Goal: Information Seeking & Learning: Learn about a topic

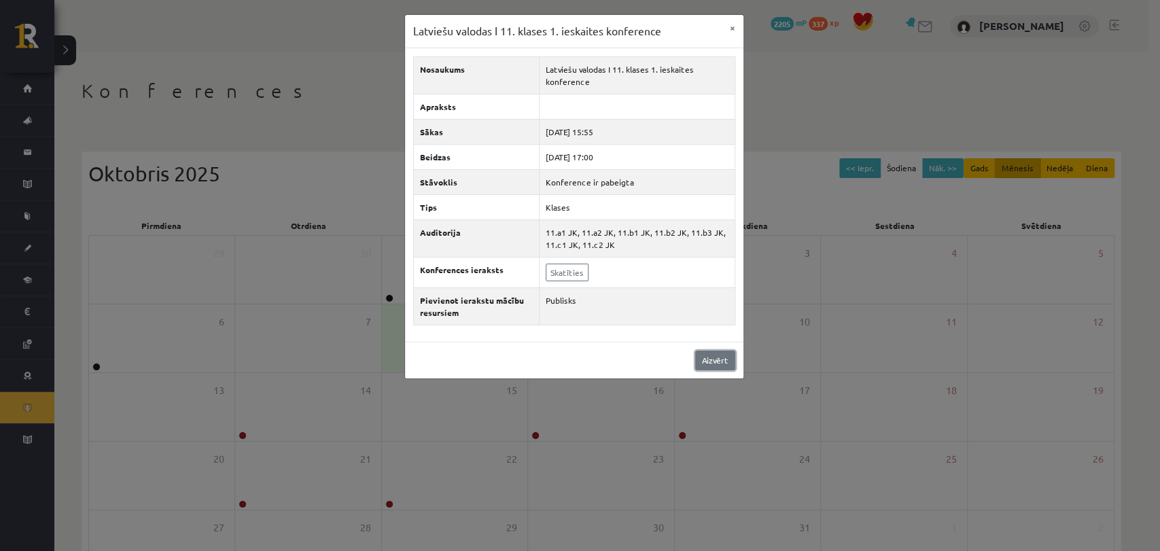
click at [711, 355] on link "Aizvērt" at bounding box center [715, 361] width 40 height 20
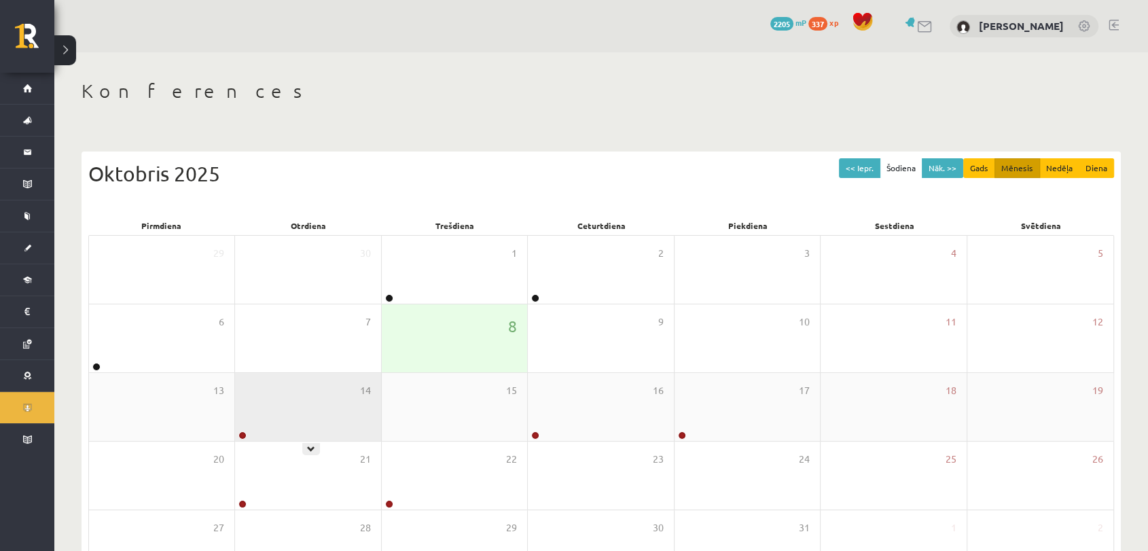
click at [266, 412] on div "14" at bounding box center [307, 407] width 145 height 68
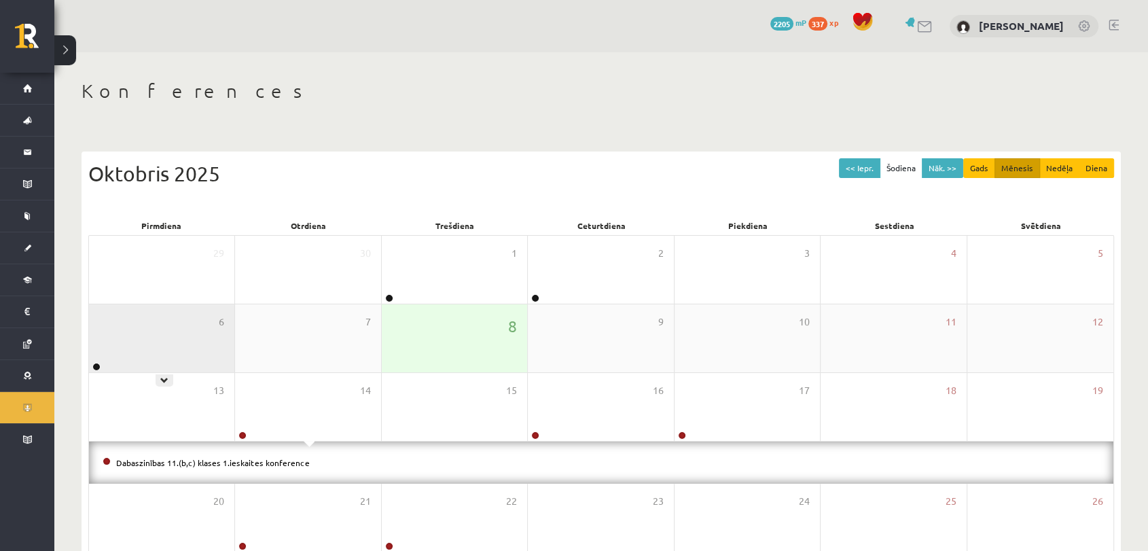
click at [219, 338] on div "6" at bounding box center [161, 338] width 145 height 68
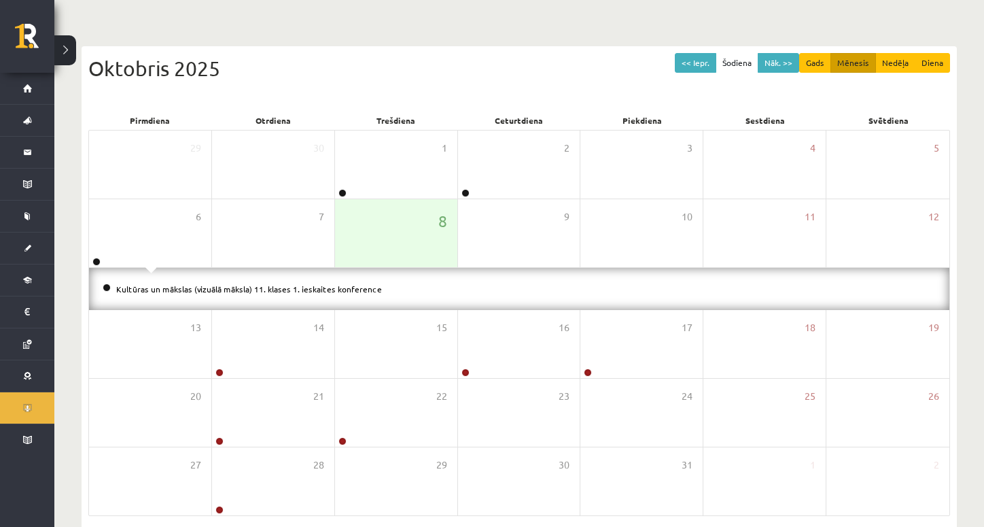
scroll to position [164, 0]
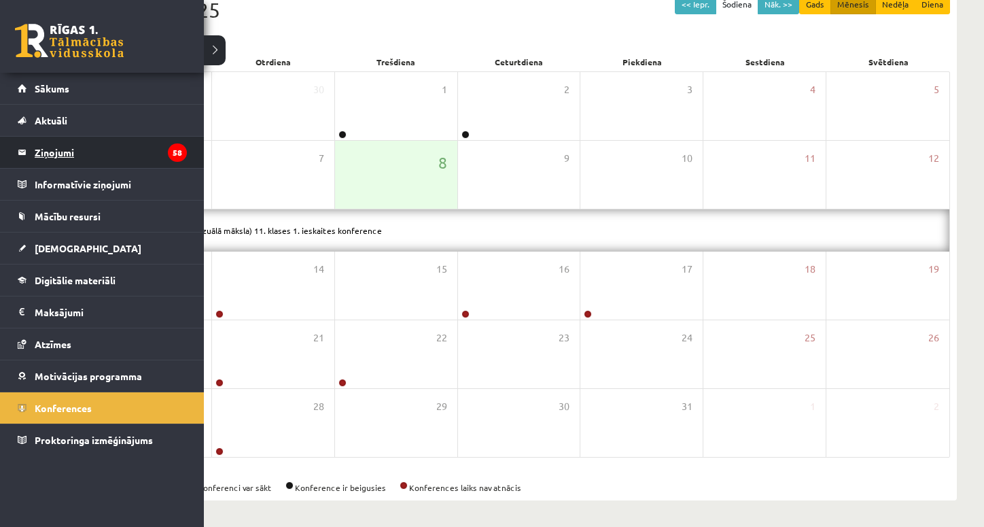
click at [67, 152] on legend "Ziņojumi 58" at bounding box center [111, 152] width 152 height 31
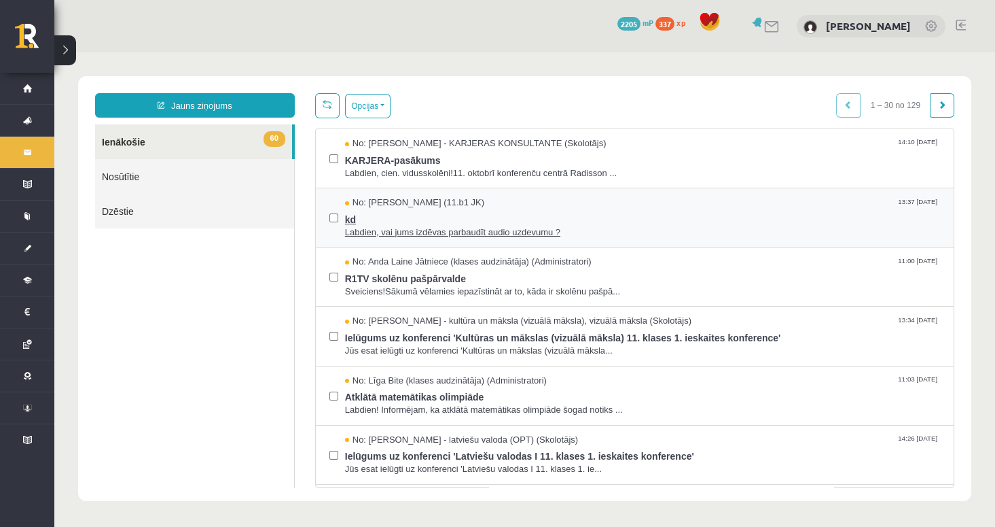
click at [457, 234] on span "Labdien, vai jums izdēvas parbaudīt audio uzdevumu ?" at bounding box center [642, 232] width 595 height 13
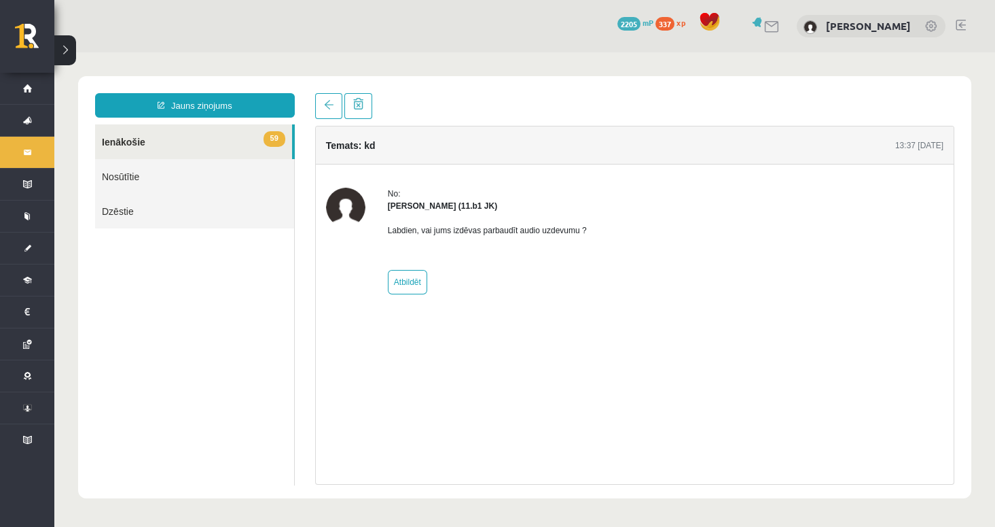
click at [64, 46] on button at bounding box center [65, 50] width 22 height 30
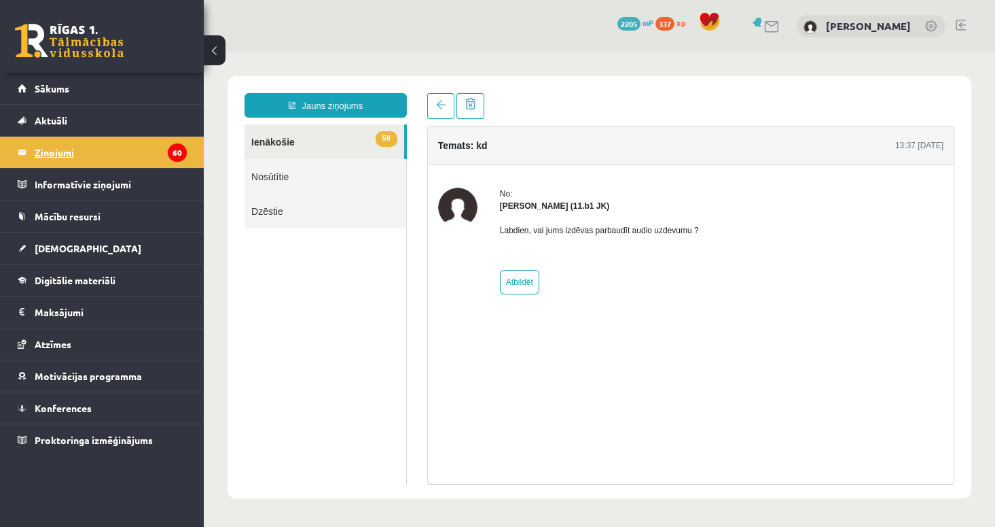
click at [44, 152] on legend "Ziņojumi 60" at bounding box center [111, 152] width 152 height 31
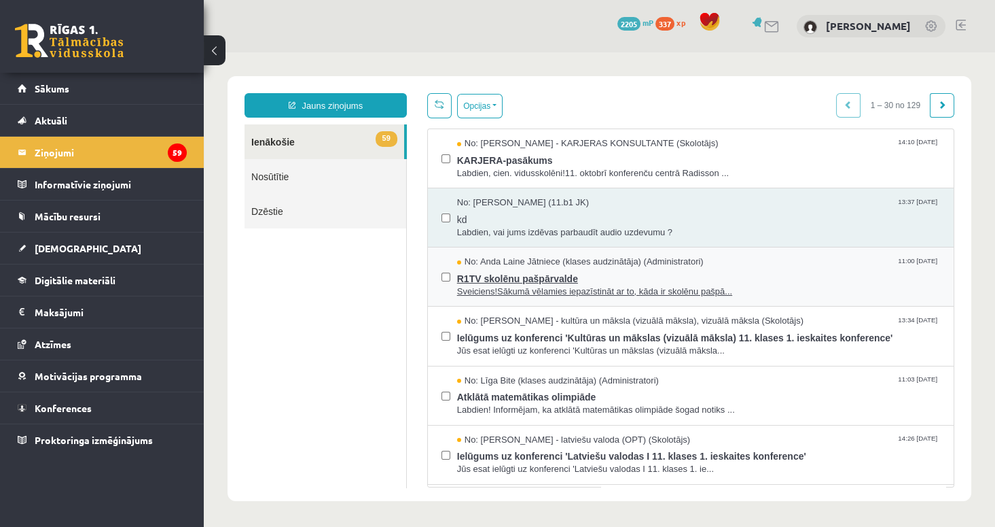
click at [569, 291] on span "Sveiciens!Sākumā vēlamies iepazīstināt ar to, kāda ir skolēnu pašpā..." at bounding box center [698, 291] width 483 height 13
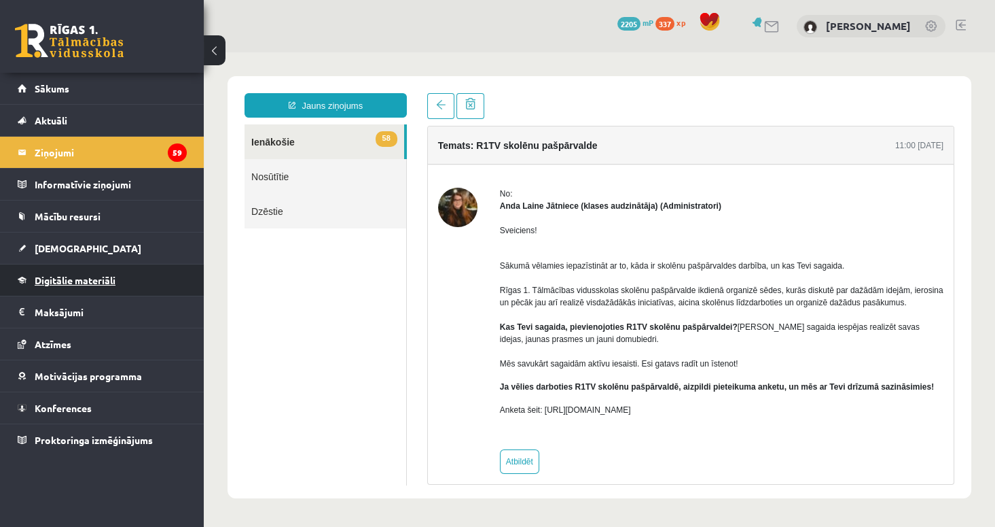
click at [65, 277] on span "Digitālie materiāli" at bounding box center [75, 280] width 81 height 12
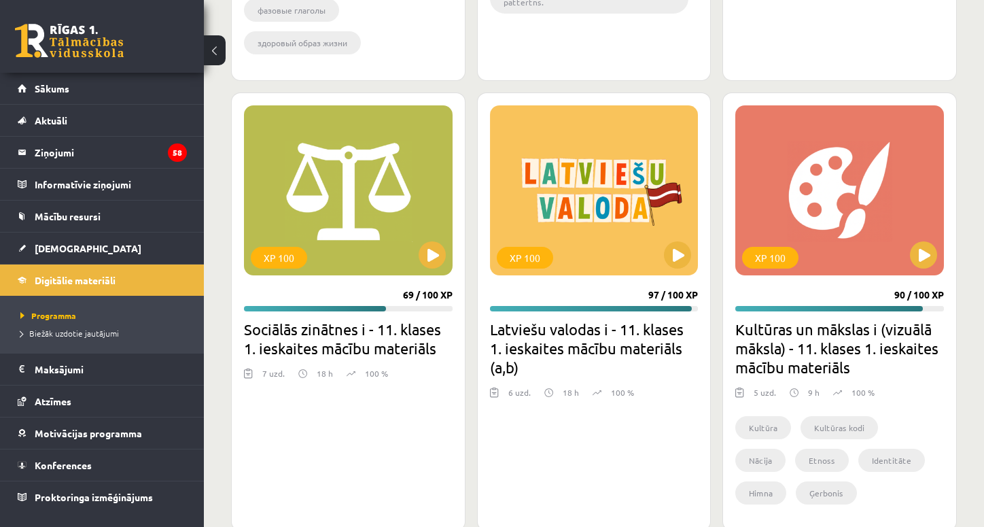
scroll to position [2114, 0]
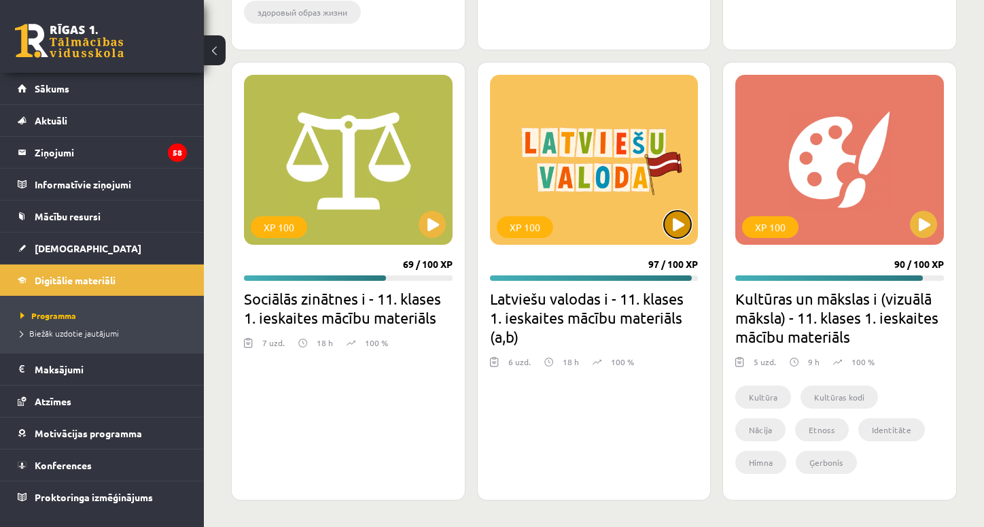
click at [673, 219] on button at bounding box center [677, 224] width 27 height 27
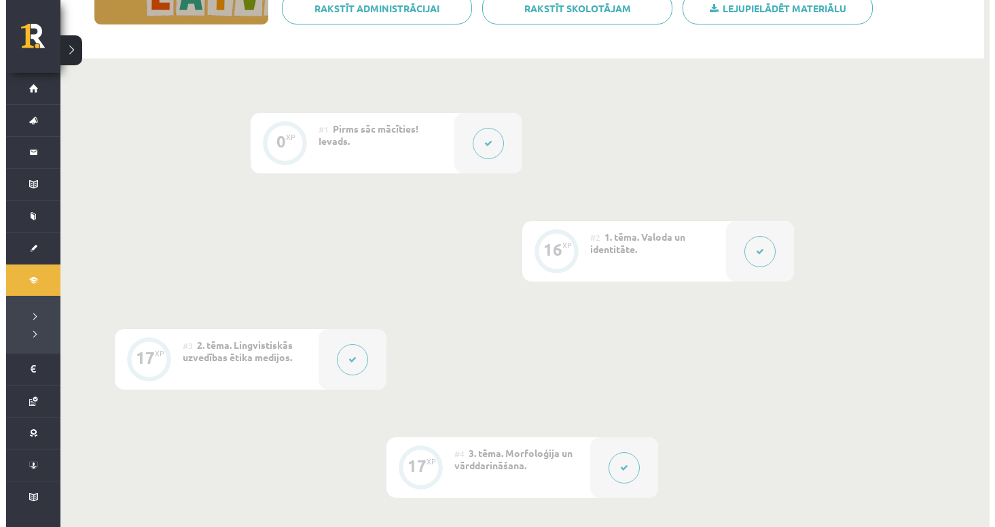
scroll to position [255, 0]
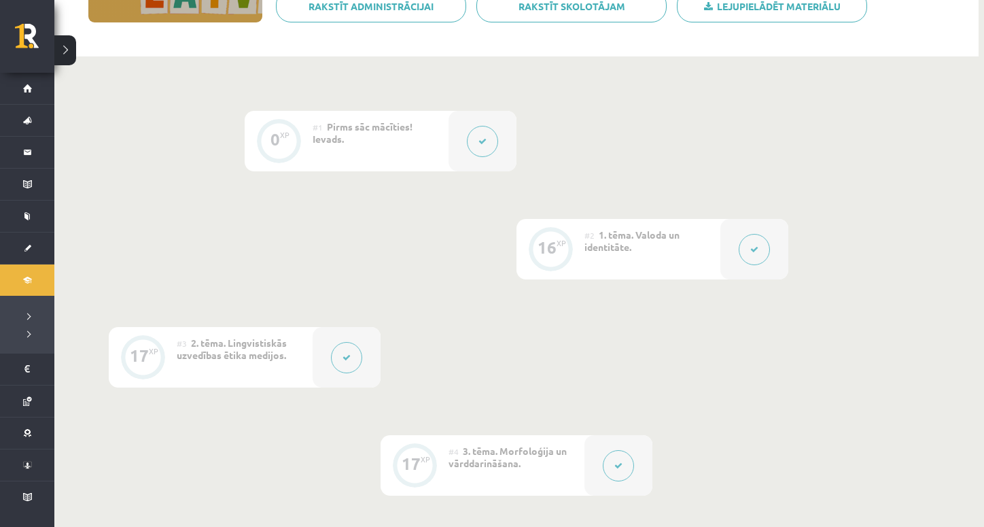
click at [475, 143] on button at bounding box center [482, 141] width 31 height 31
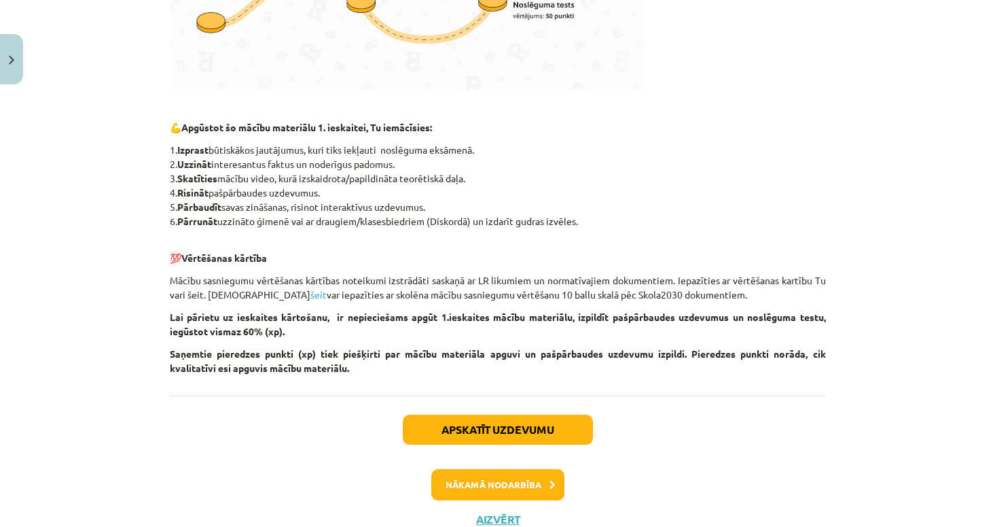
scroll to position [614, 0]
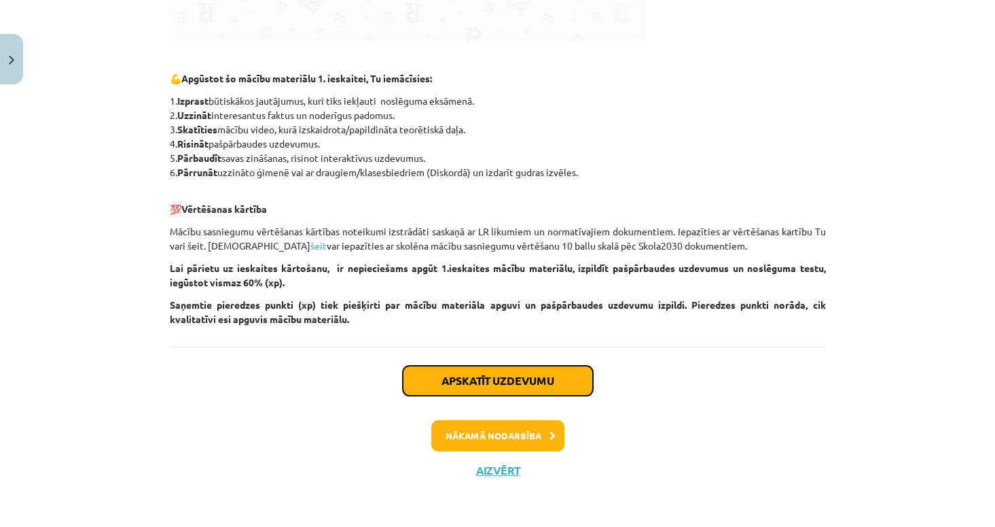
click at [482, 381] on button "Apskatīt uzdevumu" at bounding box center [498, 381] width 190 height 30
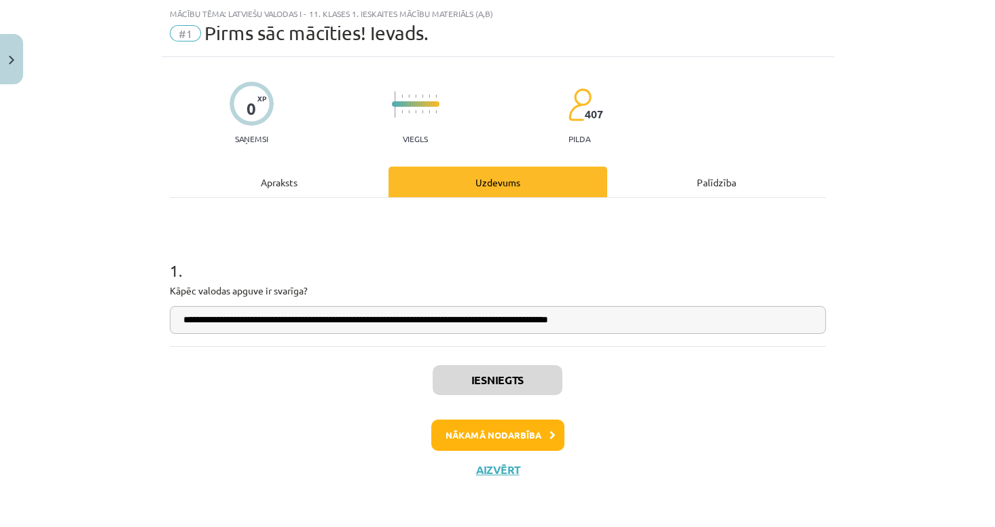
scroll to position [33, 0]
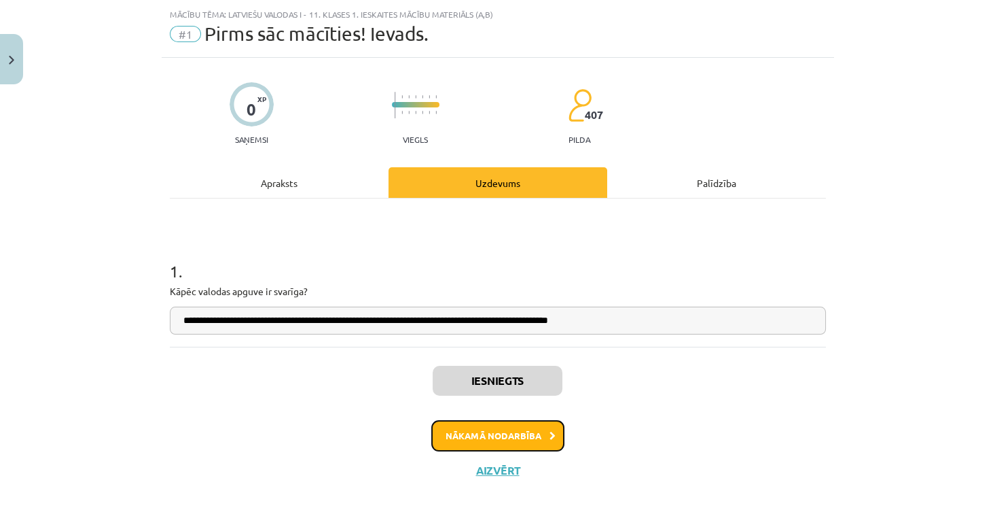
click at [492, 437] on button "Nākamā nodarbība" at bounding box center [497, 435] width 133 height 31
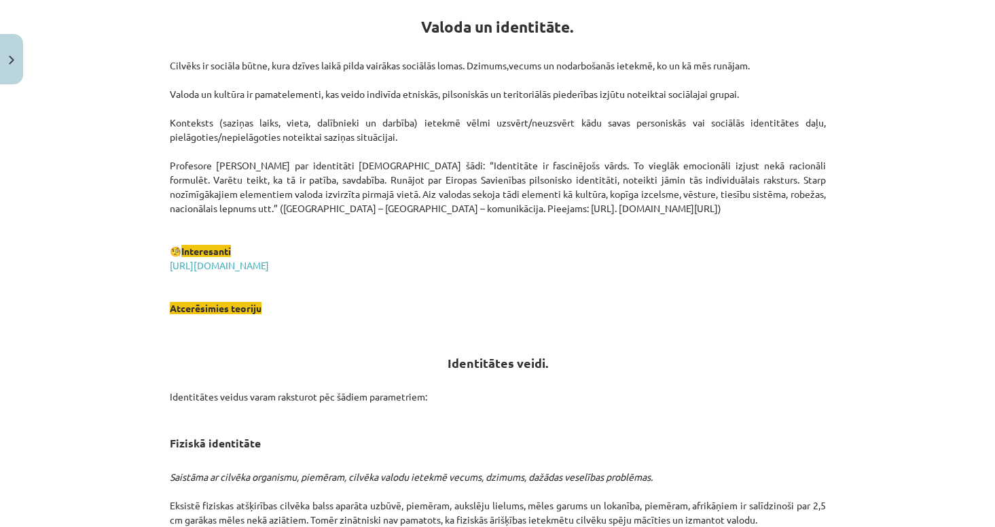
scroll to position [241, 0]
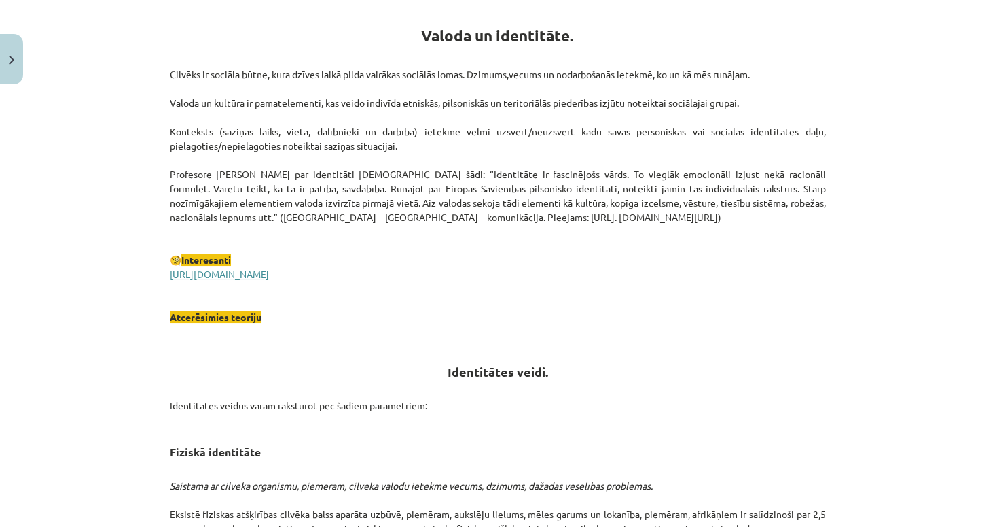
click at [228, 274] on link "https://lingvo.info/babylon?hl=lv" at bounding box center [219, 274] width 99 height 12
click at [222, 320] on span "Atcerēsimies teoriju" at bounding box center [216, 316] width 92 height 12
click at [175, 322] on p "Cilvēks ir sociāla būtne, kura dzīves laikā pilda vairākas sociālās lomas. Dzim…" at bounding box center [498, 195] width 656 height 257
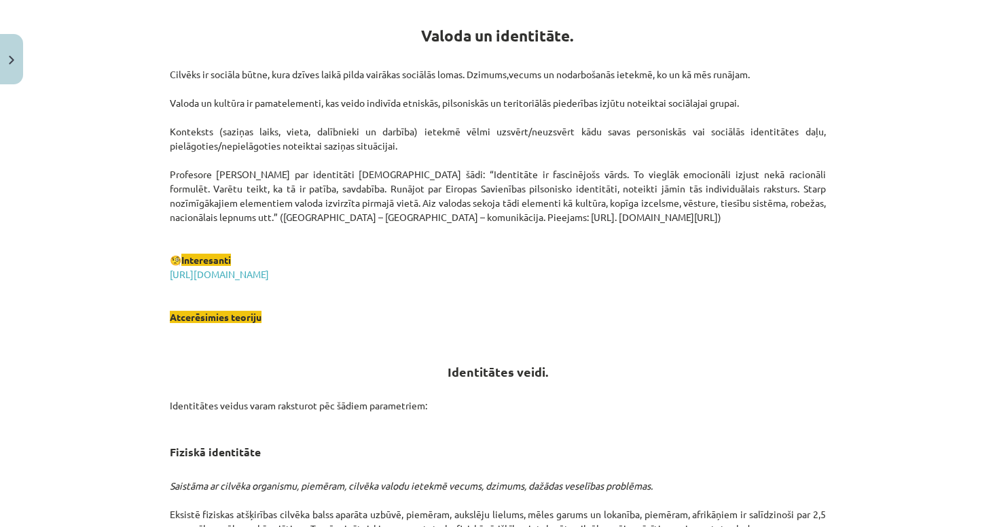
click at [408, 305] on p "Cilvēks ir sociāla būtne, kura dzīves laikā pilda vairākas sociālās lomas. Dzim…" at bounding box center [498, 195] width 656 height 257
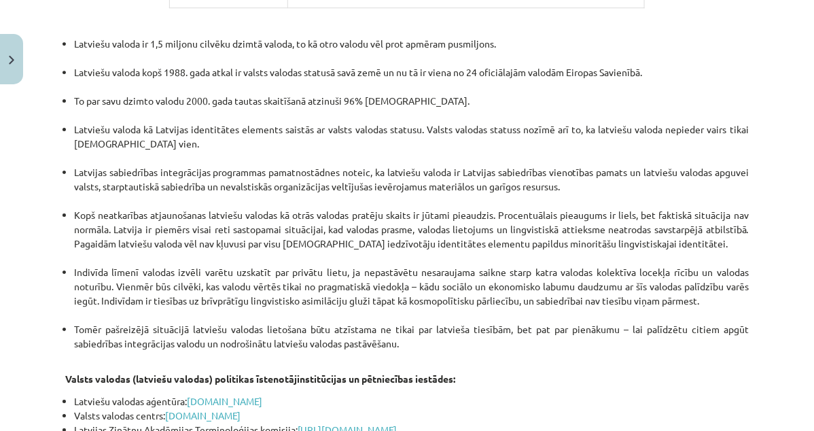
scroll to position [2735, 0]
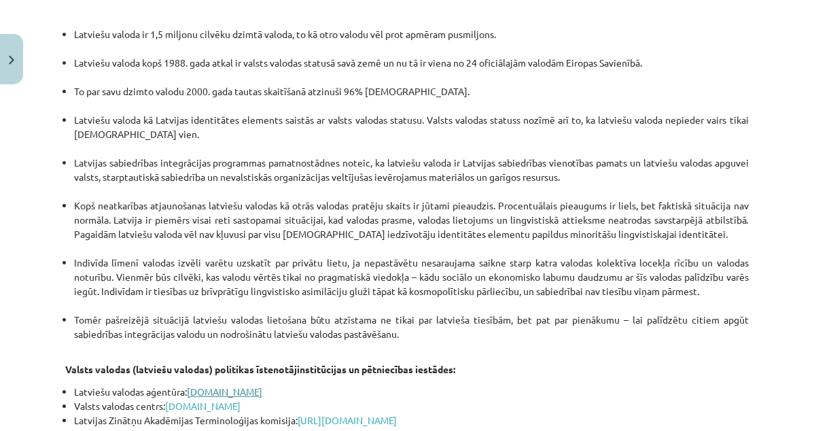
click at [236, 385] on link "www.valoda.lv" at bounding box center [224, 391] width 75 height 12
click at [201, 399] on link "www.vvc.gov.lv" at bounding box center [202, 405] width 75 height 12
click at [340, 414] on link "http://termini.lza.lv/akadterm" at bounding box center [347, 420] width 99 height 12
click at [246, 428] on link "www.ailab.lv" at bounding box center [257, 434] width 75 height 12
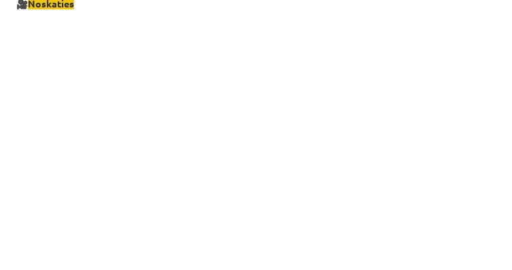
scroll to position [1665, 0]
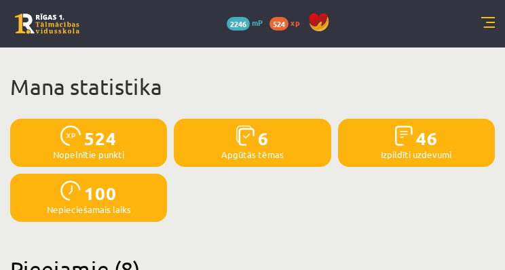
scroll to position [2305, 0]
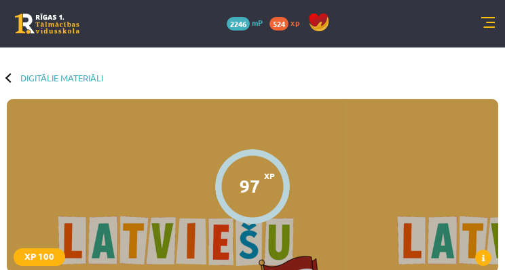
scroll to position [253, 0]
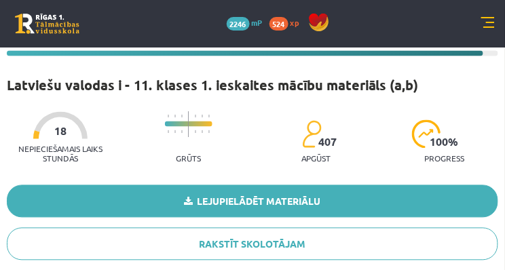
click at [271, 201] on link "Lejupielādēt materiālu" at bounding box center [253, 201] width 492 height 33
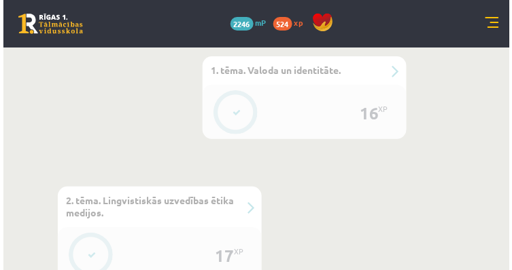
scroll to position [704, 0]
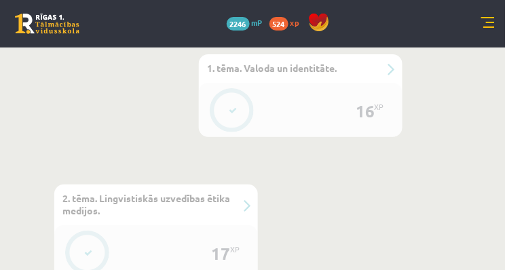
click at [245, 112] on button at bounding box center [232, 110] width 31 height 31
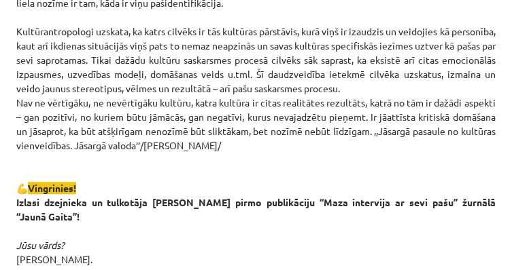
scroll to position [94, 0]
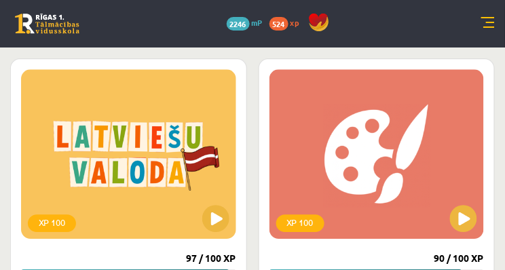
scroll to position [2627, 0]
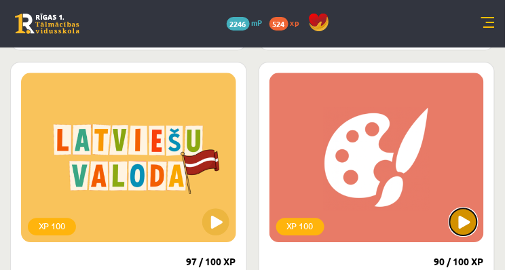
click at [463, 217] on button at bounding box center [463, 222] width 27 height 27
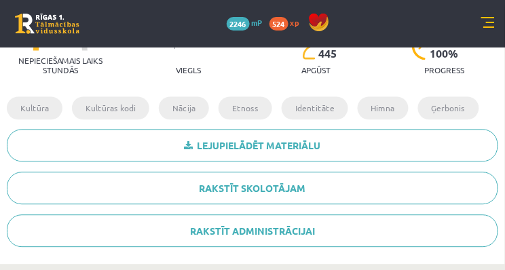
scroll to position [351, 0]
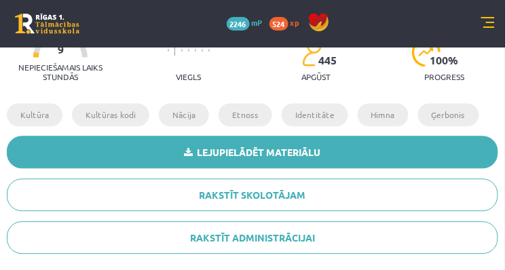
click at [217, 153] on link "Lejupielādēt materiālu" at bounding box center [253, 153] width 492 height 33
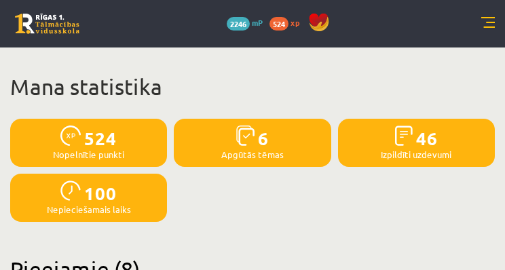
scroll to position [2627, 0]
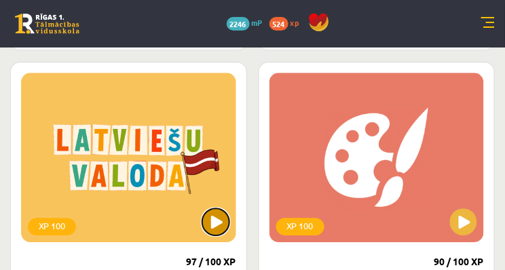
click at [209, 219] on button at bounding box center [215, 222] width 27 height 27
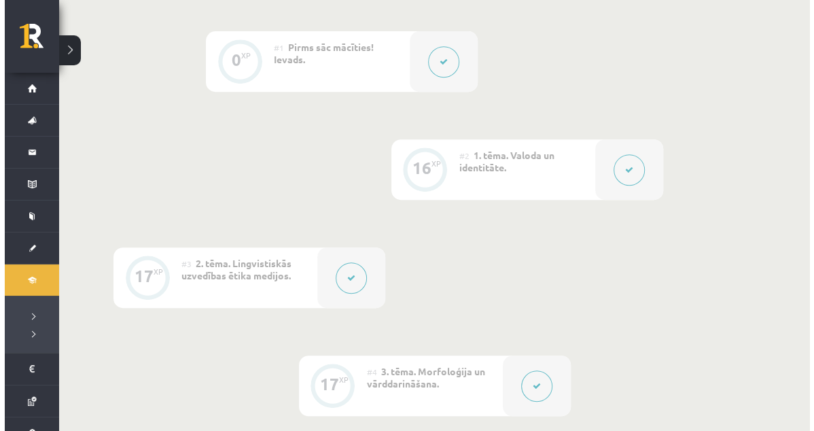
scroll to position [336, 0]
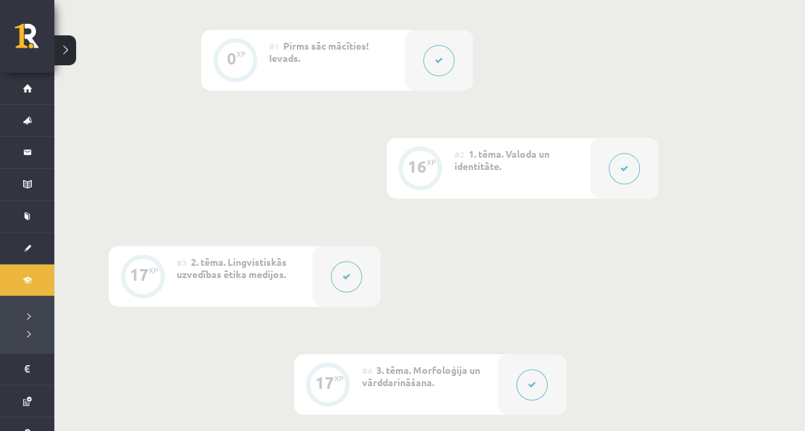
click at [511, 171] on div "#2 1. tēma. Valoda un identitāte." at bounding box center [523, 168] width 136 height 60
click at [511, 164] on button at bounding box center [624, 168] width 31 height 31
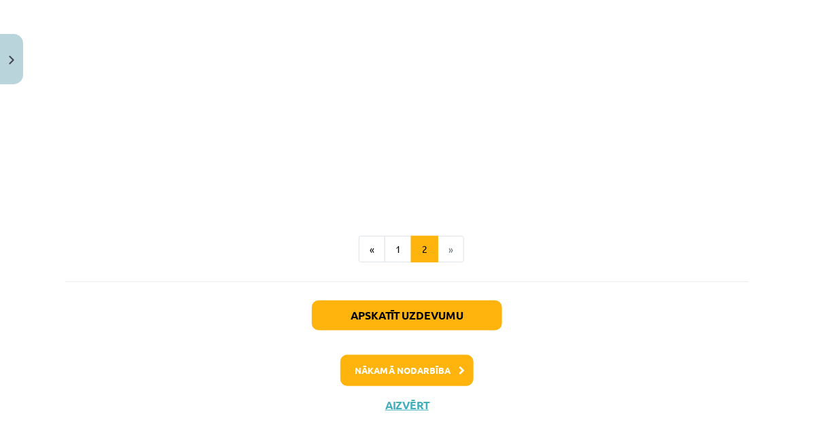
scroll to position [1582, 0]
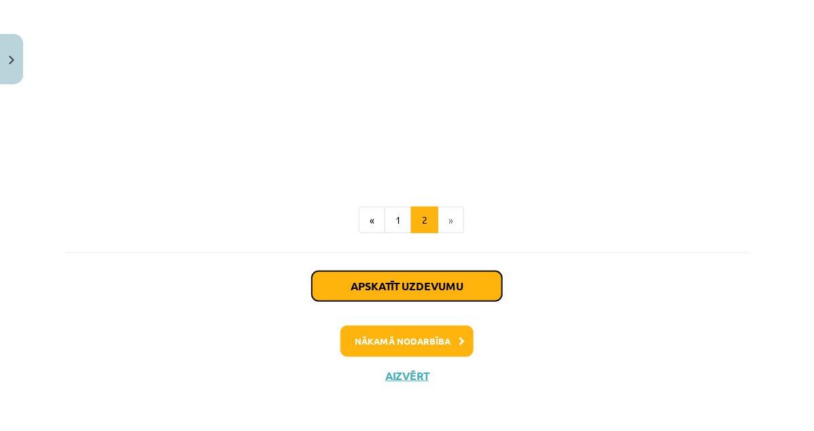
click at [386, 270] on button "Apskatīt uzdevumu" at bounding box center [407, 286] width 190 height 30
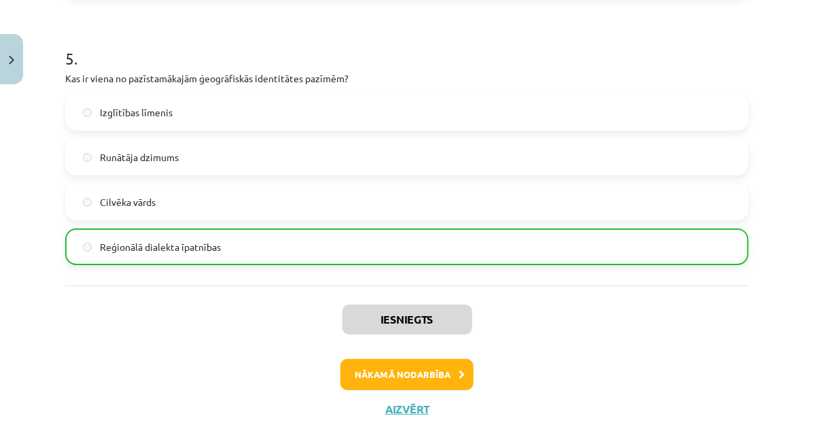
scroll to position [1319, 0]
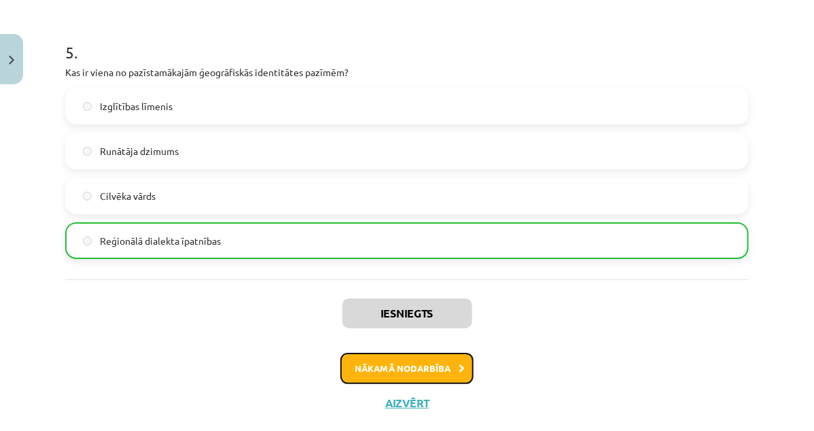
click at [418, 270] on button "Nākamā nodarbība" at bounding box center [406, 368] width 133 height 31
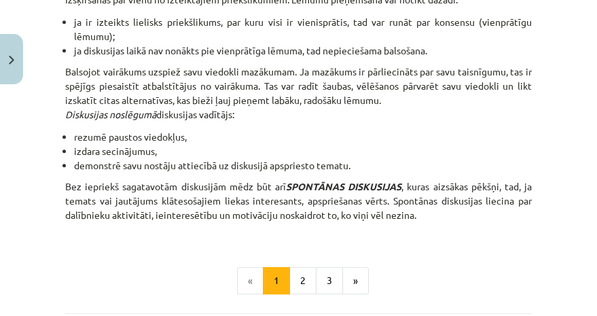
scroll to position [1370, 0]
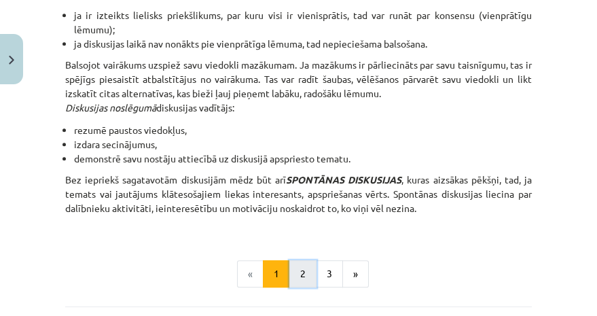
click at [299, 260] on button "2" at bounding box center [302, 273] width 27 height 27
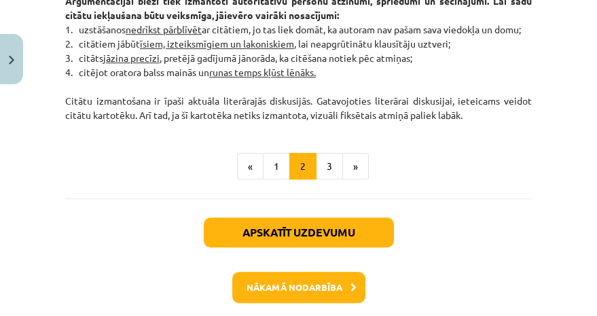
scroll to position [1394, 0]
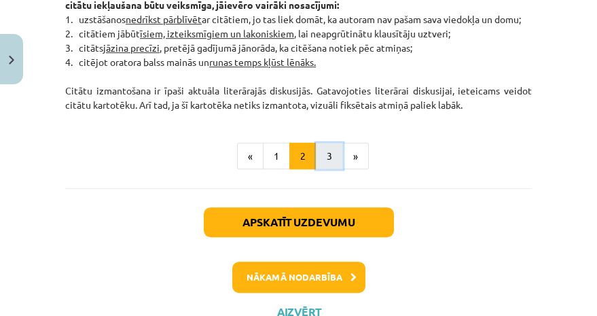
click at [321, 168] on button "3" at bounding box center [329, 156] width 27 height 27
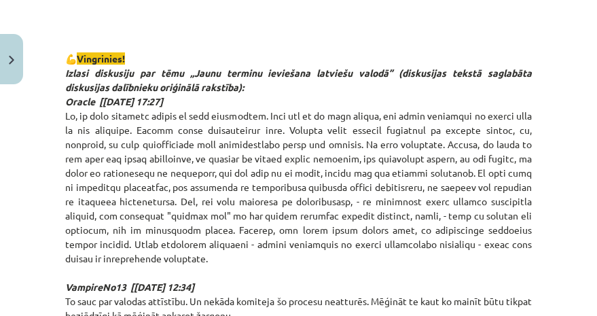
scroll to position [1256, 0]
